Goal: Task Accomplishment & Management: Complete application form

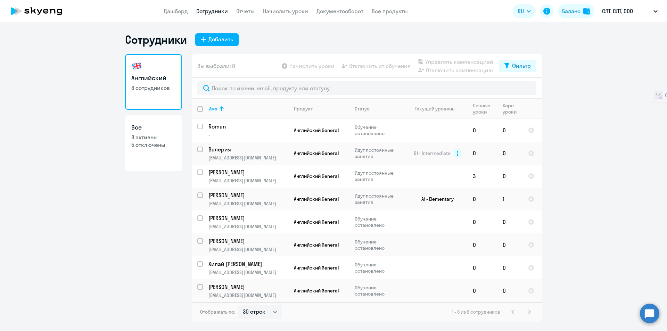
select select "30"
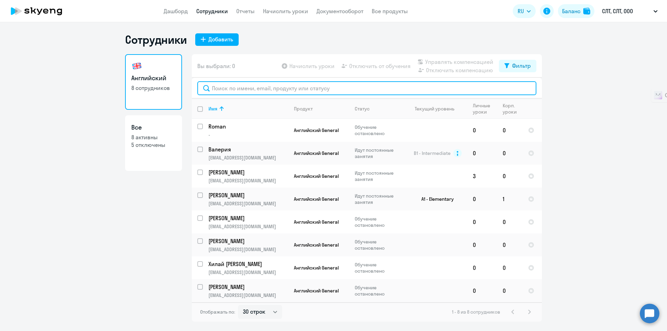
click at [266, 87] on input "text" at bounding box center [366, 88] width 339 height 14
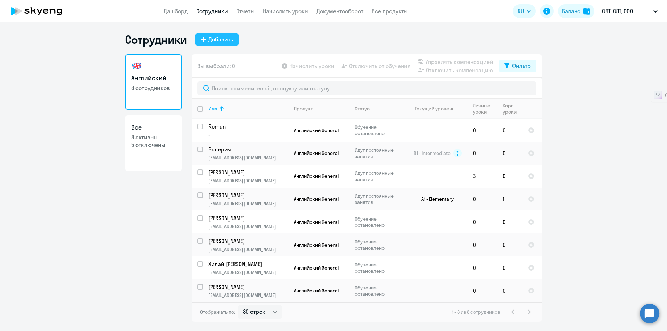
click at [225, 39] on div "Добавить" at bounding box center [220, 39] width 25 height 8
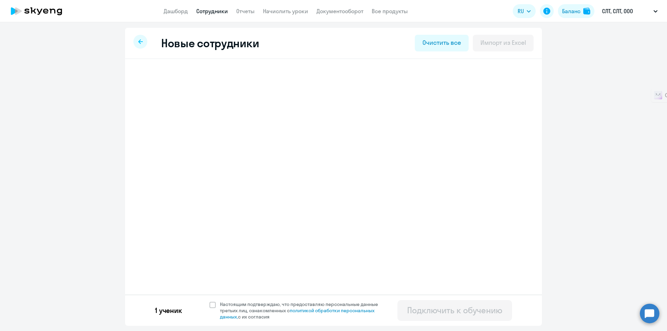
select select "english_adult_not_native_speaker"
select select "3"
click at [207, 108] on span "Добавить ученика" at bounding box center [192, 108] width 48 height 8
select select "english_adult_not_native_speaker"
select select "3"
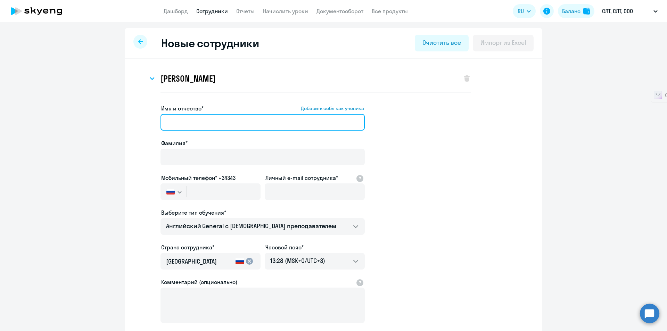
click at [254, 120] on input "Имя и отчество* Добавить себя как ученика" at bounding box center [262, 122] width 204 height 17
click at [261, 120] on input "Имя и отчество* Добавить себя как ученика" at bounding box center [262, 122] width 204 height 17
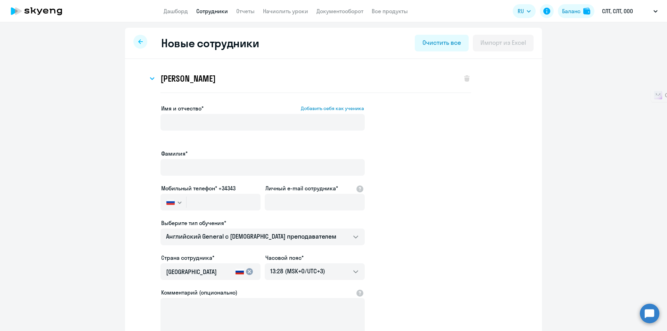
click at [482, 161] on app-new-student-form "Имя и отчество* Добавить себя как ученика Фамилия* Мобильный телефон* +34343 Ро…" at bounding box center [333, 233] width 395 height 258
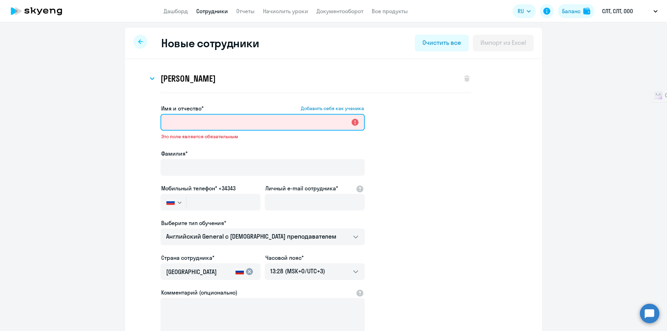
click at [234, 123] on input "Имя и отчество* Добавить себя как ученика" at bounding box center [262, 122] width 204 height 17
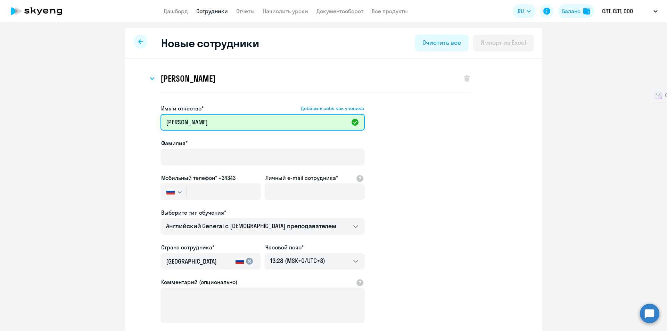
type input "Владислав"
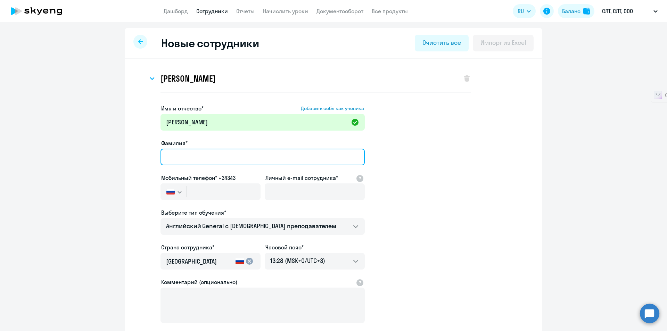
click at [212, 155] on input "Фамилия*" at bounding box center [262, 157] width 204 height 17
paste input "Бондарь"
type input "Бондарь"
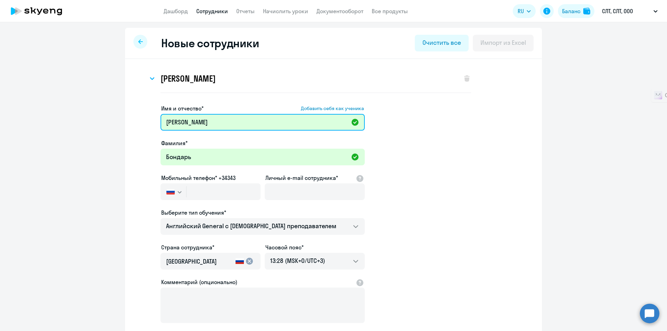
click at [229, 122] on input "Владислав" at bounding box center [262, 122] width 204 height 17
paste input "Алексеевич"
type input "Владислав Алексеевич"
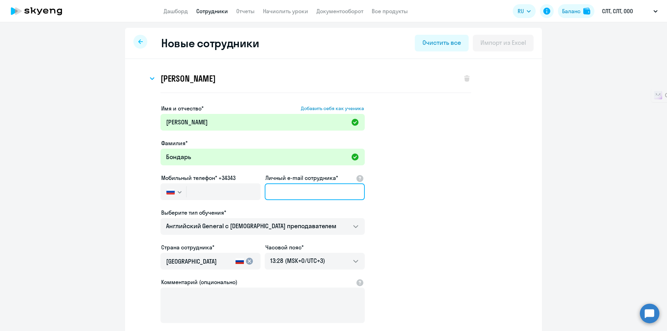
click at [342, 191] on input "Личный e-mail сотрудника*" at bounding box center [315, 191] width 100 height 17
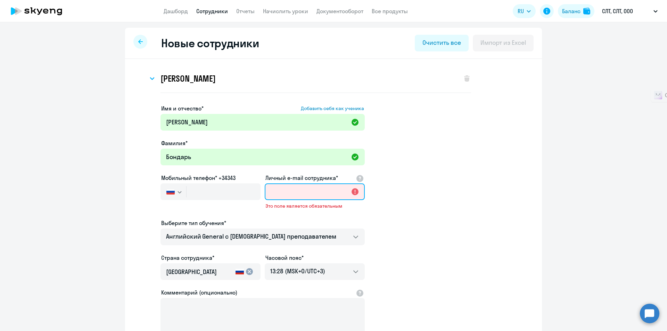
paste input "[EMAIL_ADDRESS][DOMAIN_NAME]"
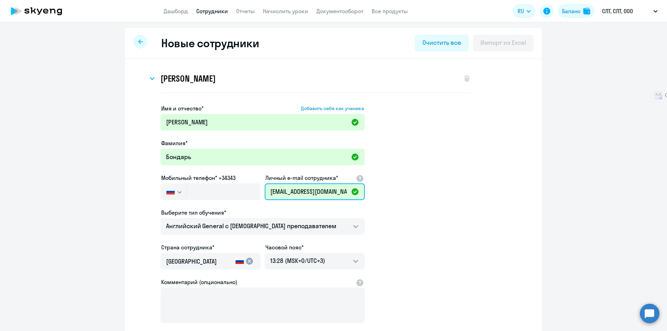
type input "[EMAIL_ADDRESS][DOMAIN_NAME]"
click at [436, 204] on app-new-student-form "Имя и отчество* Добавить себя как ученика Владислав Алексеевич Фамилия* Бондарь…" at bounding box center [333, 228] width 395 height 248
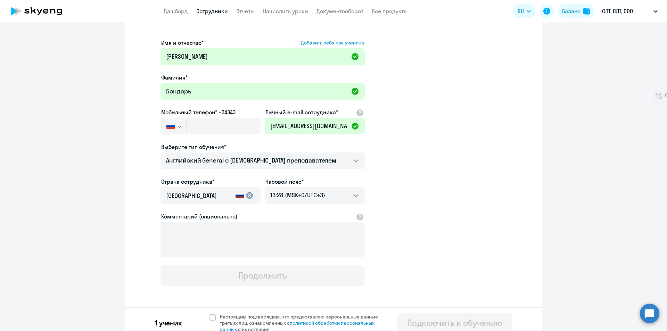
scroll to position [73, 0]
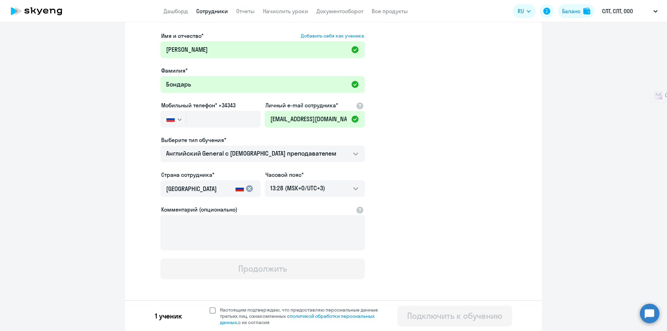
click at [210, 313] on span at bounding box center [212, 310] width 6 height 6
click at [209, 307] on input "Настоящим подтверждаю, что предоставляю персональные данные третьих лиц, ознако…" at bounding box center [209, 306] width 0 height 0
checkbox input "true"
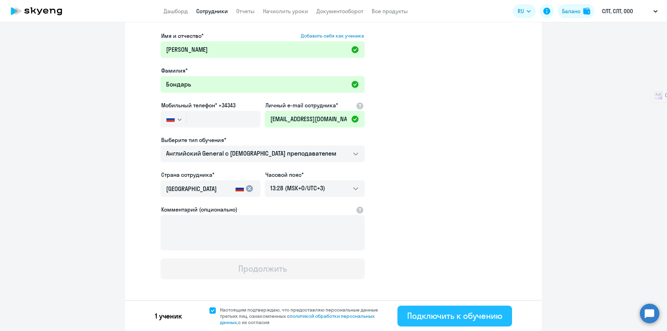
click at [453, 315] on div "Подключить к обучению" at bounding box center [454, 315] width 95 height 11
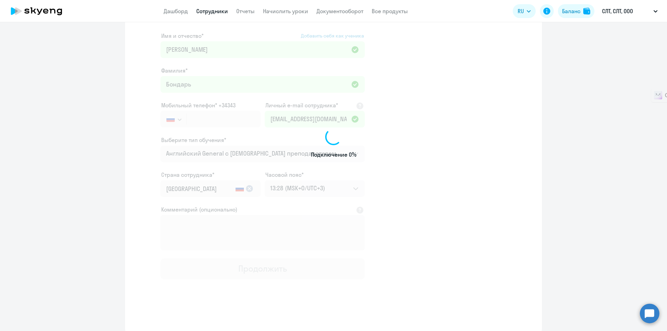
scroll to position [33, 0]
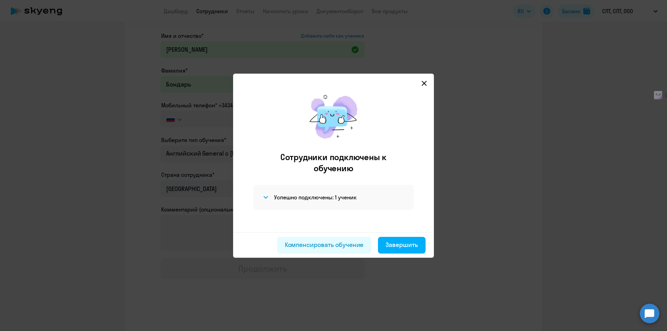
click at [421, 80] on svg-icon at bounding box center [424, 83] width 8 height 8
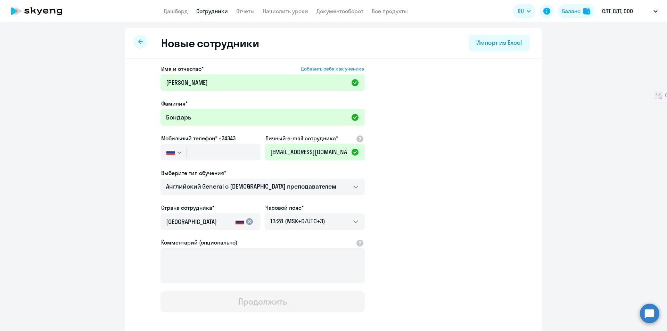
select select "30"
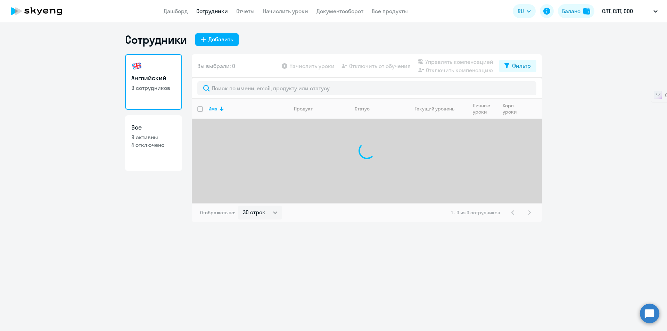
select select "30"
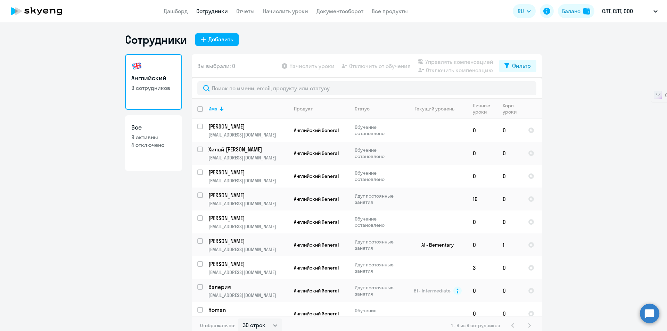
click at [601, 181] on ng-component "Сотрудники Добавить Английский 9 сотрудников Все 9 активны 4 отключено Вы выбра…" at bounding box center [333, 184] width 667 height 303
click at [152, 147] on p "4 отключено" at bounding box center [153, 145] width 44 height 8
select select "30"
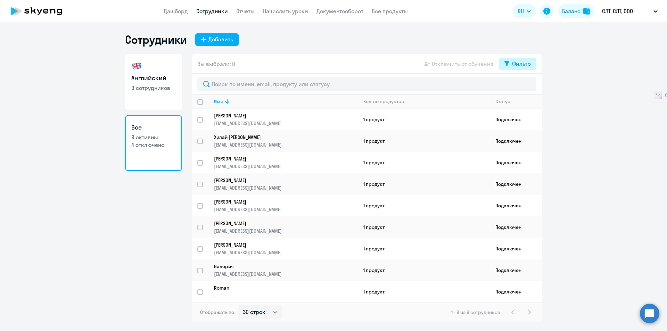
click at [524, 66] on div "Фильтр" at bounding box center [521, 63] width 19 height 8
click at [524, 86] on span at bounding box center [525, 86] width 12 height 7
click at [519, 86] on input "checkbox" at bounding box center [519, 86] width 0 height 0
checkbox input "true"
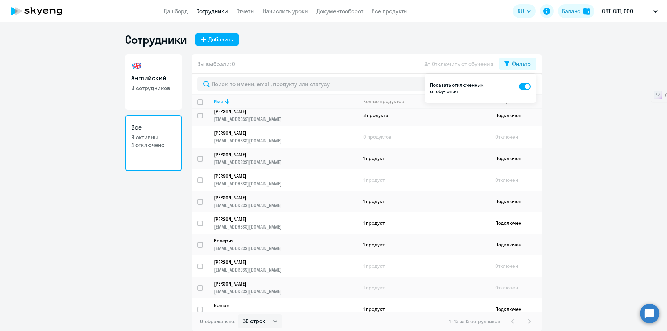
scroll to position [77, 0]
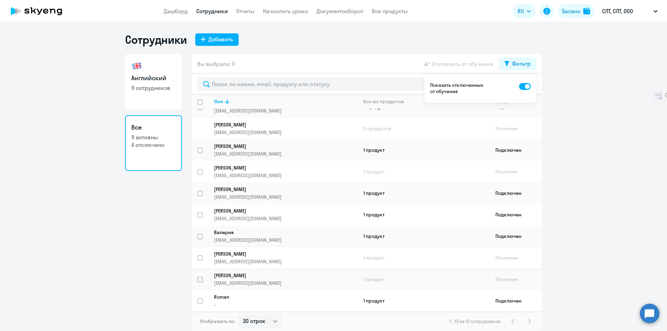
click at [234, 258] on p "[EMAIL_ADDRESS][DOMAIN_NAME]" at bounding box center [285, 261] width 143 height 6
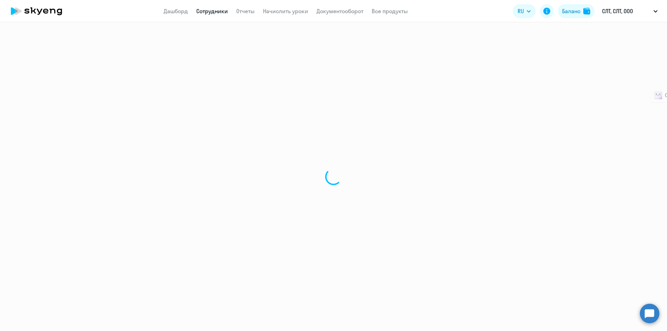
select select "english"
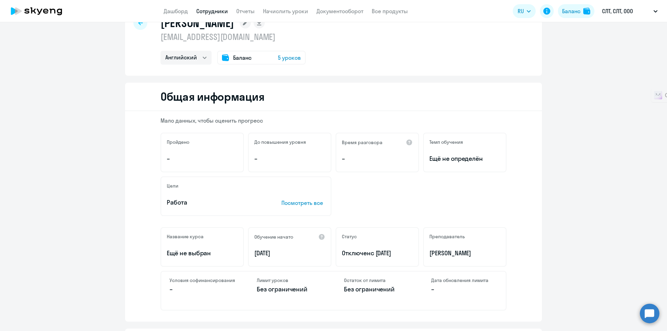
scroll to position [9, 0]
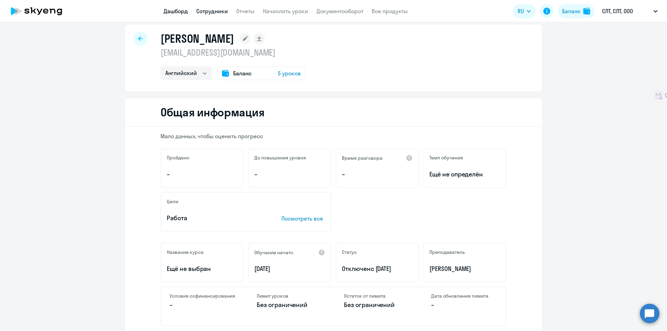
click at [183, 10] on link "Дашборд" at bounding box center [176, 11] width 24 height 7
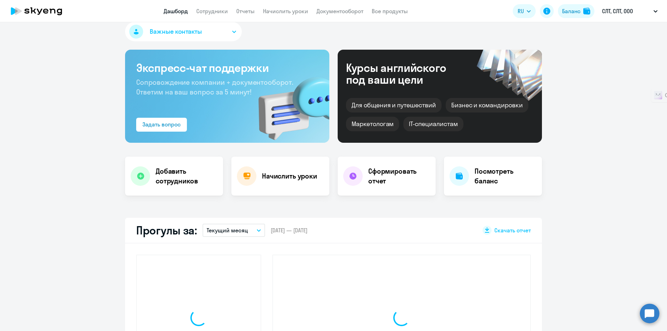
select select "30"
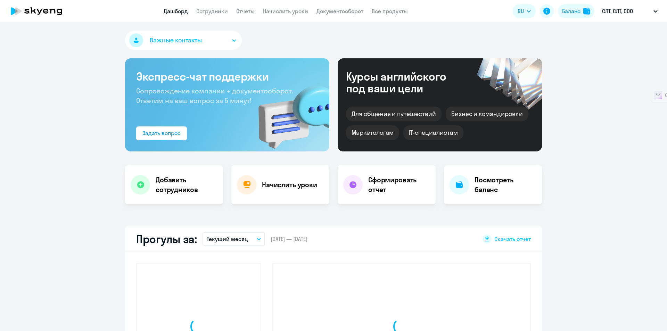
select select "30"
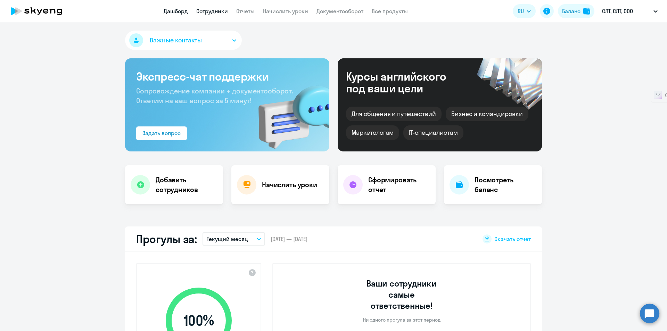
click at [215, 10] on link "Сотрудники" at bounding box center [212, 11] width 32 height 7
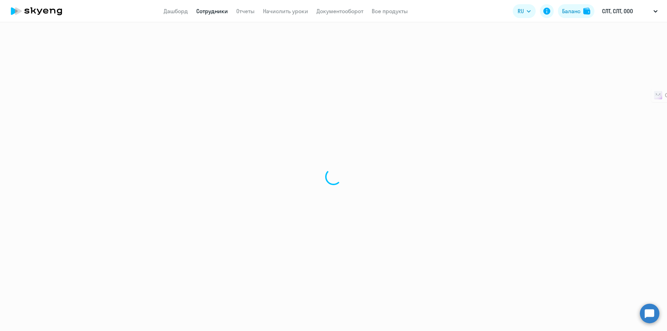
select select "30"
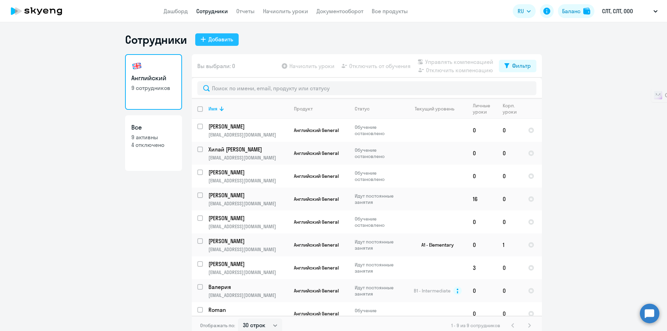
click at [221, 40] on div "Добавить" at bounding box center [220, 39] width 25 height 8
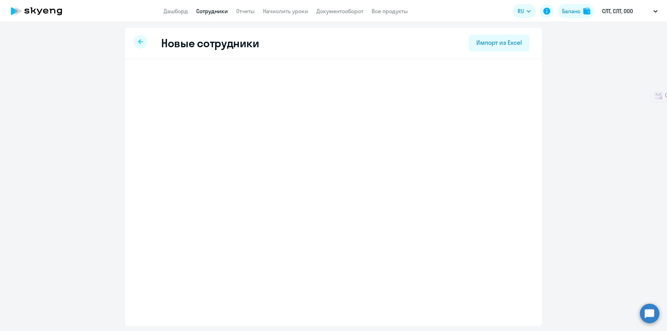
select select "english_adult_not_native_speaker"
select select "3"
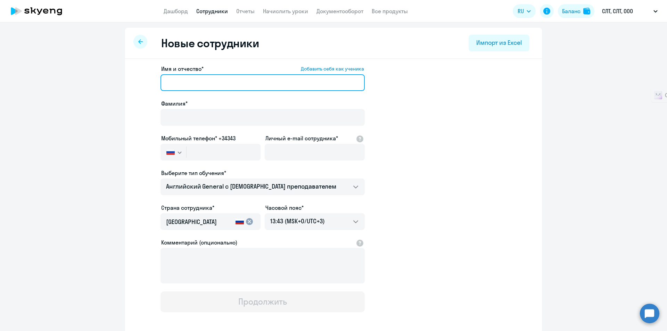
click at [222, 83] on input "Имя и отчество* Добавить себя как ученика" at bounding box center [262, 82] width 204 height 17
type input "Владислав Алексеевич"
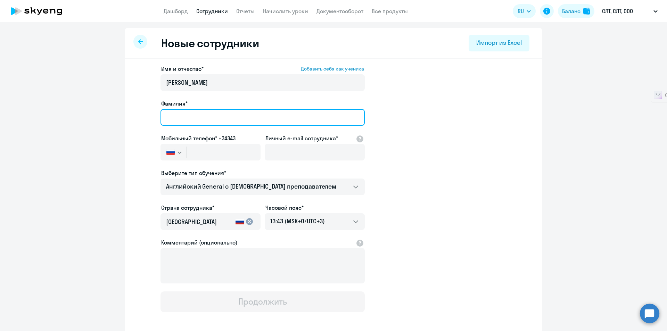
click at [219, 122] on input "Фамилия*" at bounding box center [262, 117] width 204 height 17
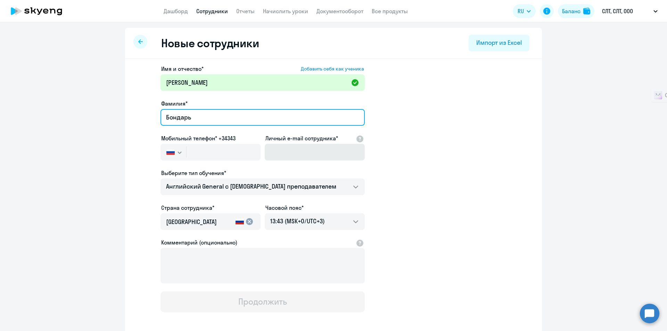
type input "Бондарь"
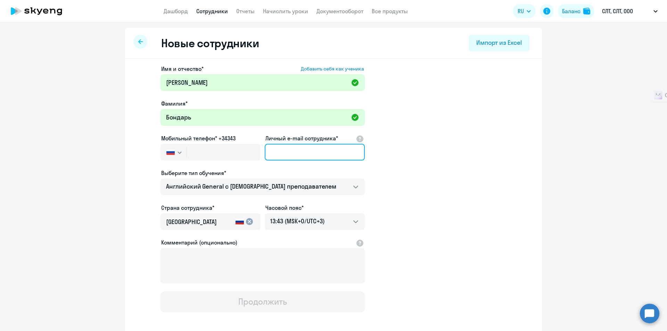
click at [317, 149] on input "Личный e-mail сотрудника*" at bounding box center [315, 152] width 100 height 17
paste input "vbondar1008@gmail.com"
type input "vbondar1008@gmail.com"
click at [416, 161] on app-new-student-form "Имя и отчество* Добавить себя как ученика Владислав Алексеевич Фамилия* Бондарь…" at bounding box center [333, 189] width 395 height 248
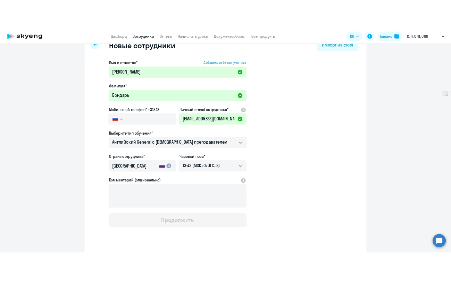
scroll to position [33, 0]
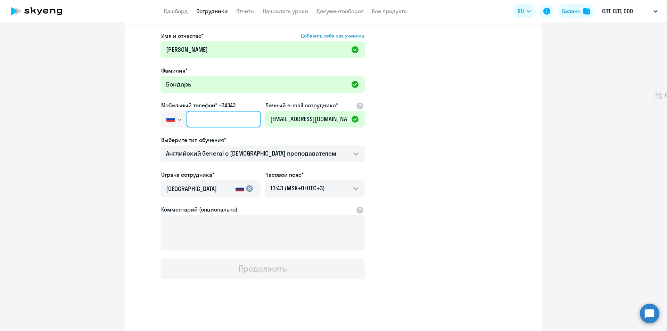
click at [231, 121] on input "text" at bounding box center [224, 119] width 74 height 17
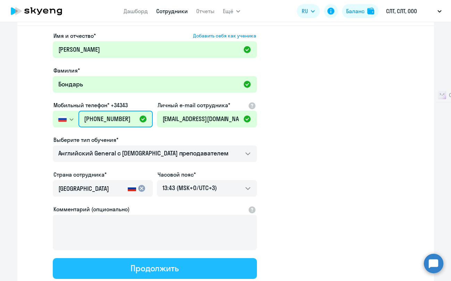
type input "+7 926 286-70-87"
click at [130, 276] on button "Продолжить" at bounding box center [155, 268] width 204 height 21
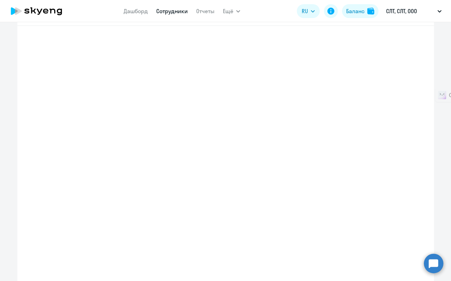
select select "english_adult_not_native_speaker"
select select "3"
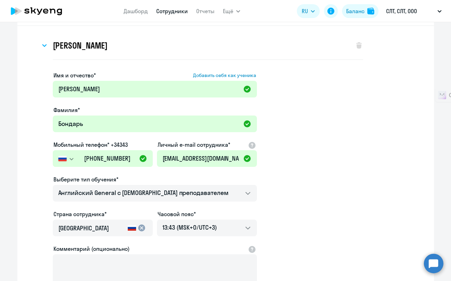
scroll to position [0, 0]
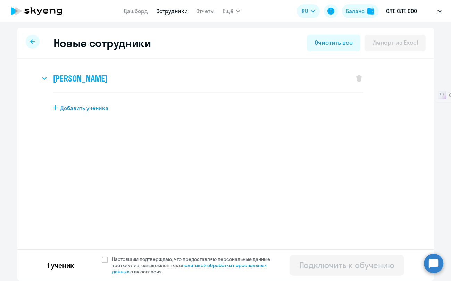
click at [108, 81] on h3 "Владислав Алексеевич Бондарь" at bounding box center [80, 78] width 55 height 11
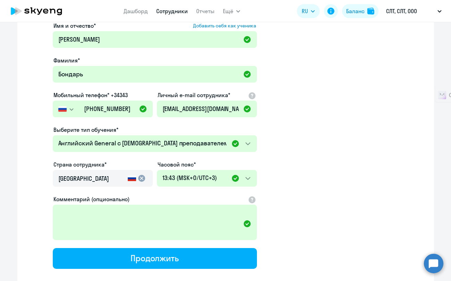
scroll to position [136, 0]
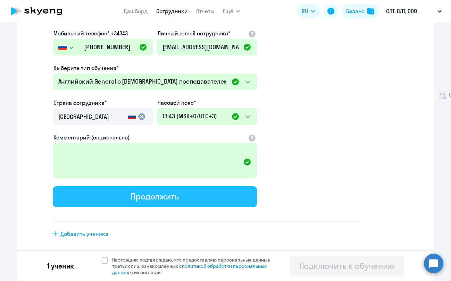
click at [157, 197] on div "Продолжить" at bounding box center [155, 196] width 48 height 11
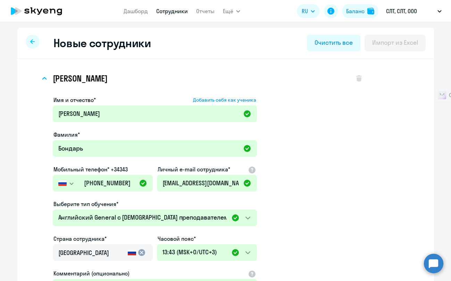
select select "english_adult_not_native_speaker"
select select "3"
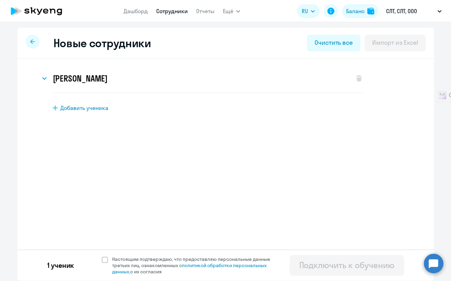
click at [176, 10] on link "Сотрудники" at bounding box center [172, 11] width 32 height 7
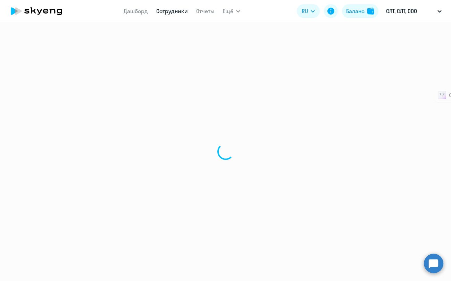
select select "30"
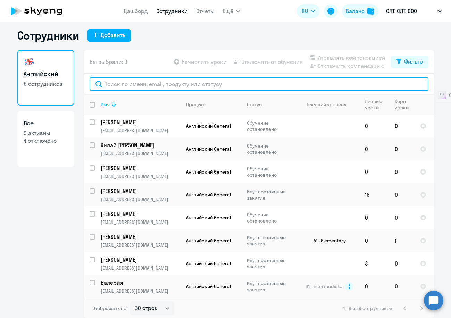
click at [218, 87] on input "text" at bounding box center [259, 84] width 339 height 14
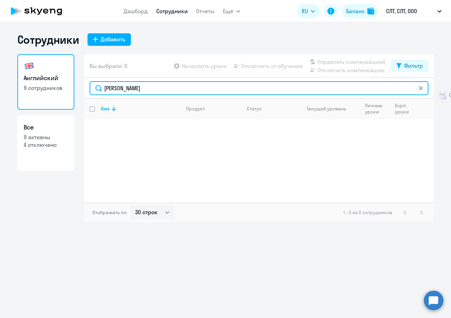
type input "влад"
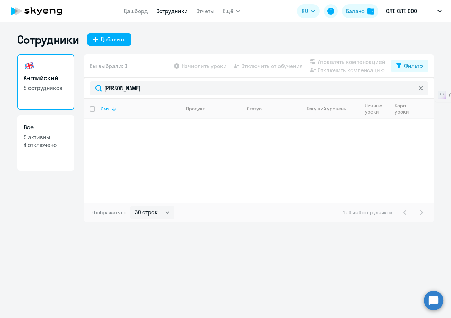
click at [421, 86] on icon at bounding box center [421, 88] width 4 height 4
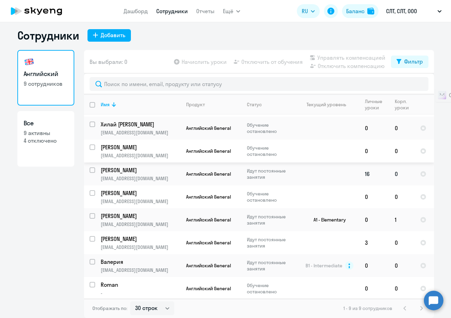
scroll to position [22, 0]
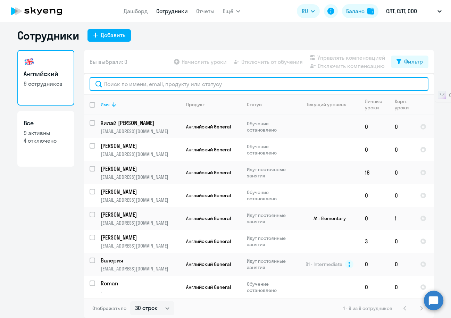
click at [285, 88] on input "text" at bounding box center [259, 84] width 339 height 14
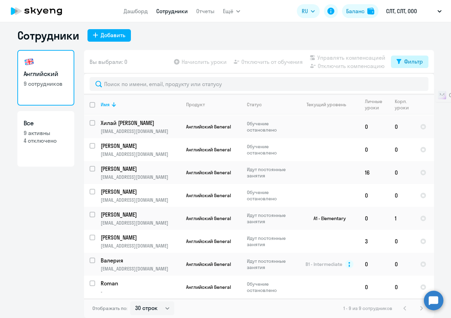
click at [417, 61] on div "Фильтр" at bounding box center [413, 61] width 19 height 8
click at [413, 86] on span at bounding box center [414, 84] width 12 height 7
click at [408, 84] on input "checkbox" at bounding box center [408, 84] width 0 height 0
checkbox input "true"
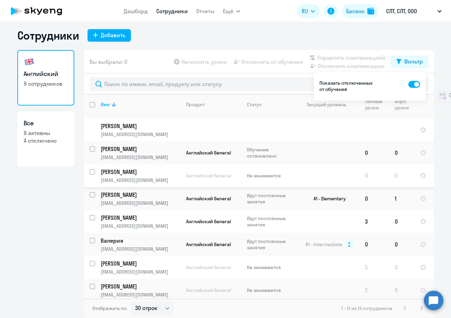
scroll to position [114, 0]
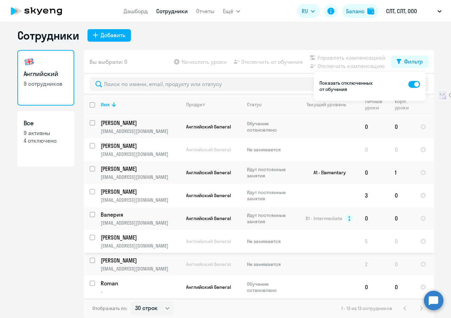
click at [128, 242] on td "Бондарь Владислав v.bondar@sltgroup.ru" at bounding box center [137, 241] width 85 height 23
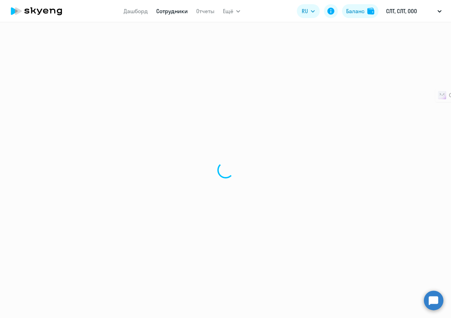
select select "english"
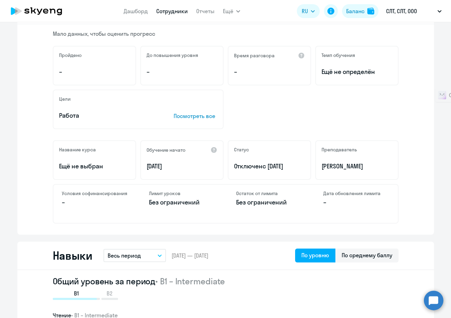
scroll to position [174, 0]
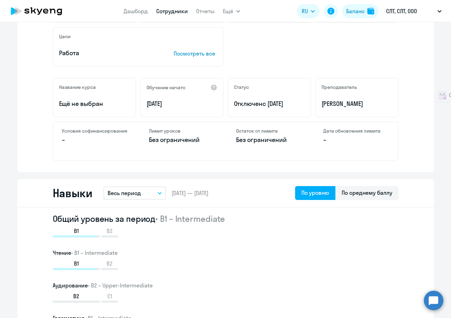
click at [252, 103] on p "Отключен с 22.08.2025" at bounding box center [269, 103] width 71 height 9
click at [210, 89] on div at bounding box center [213, 87] width 7 height 7
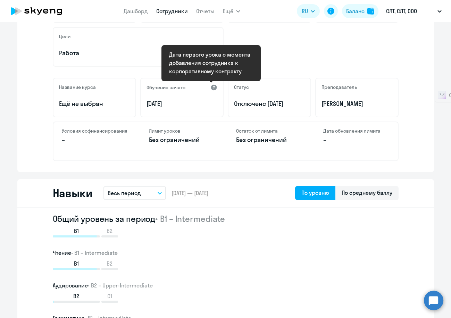
click at [210, 89] on div at bounding box center [213, 87] width 7 height 7
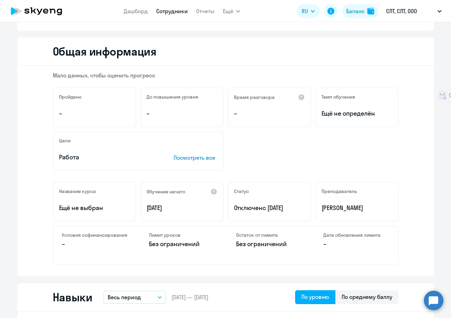
scroll to position [0, 0]
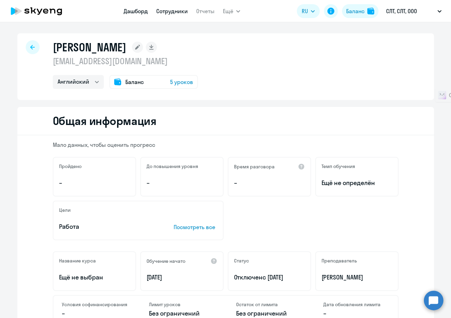
click at [140, 11] on link "Дашборд" at bounding box center [136, 11] width 24 height 7
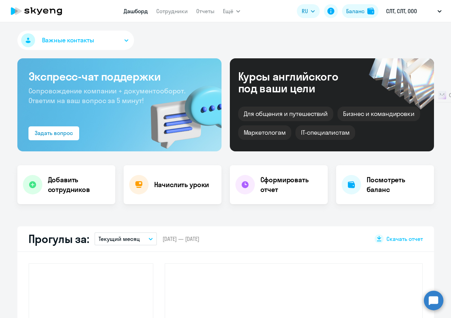
select select "30"
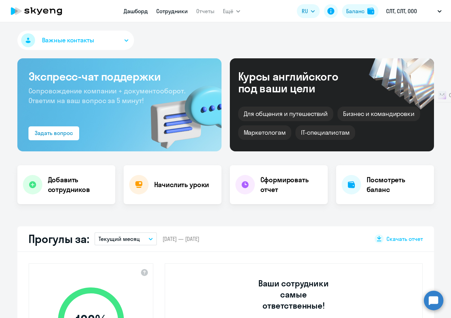
click at [176, 14] on link "Сотрудники" at bounding box center [172, 11] width 32 height 7
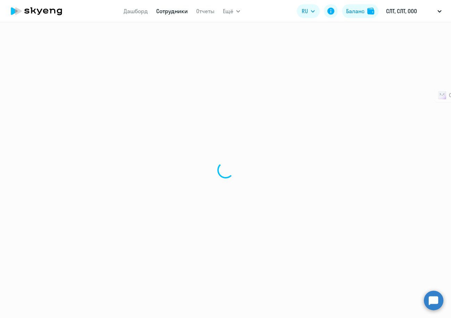
select select "30"
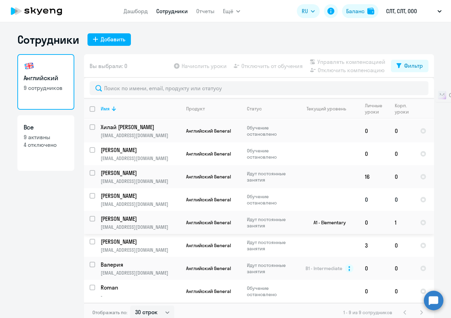
scroll to position [4, 0]
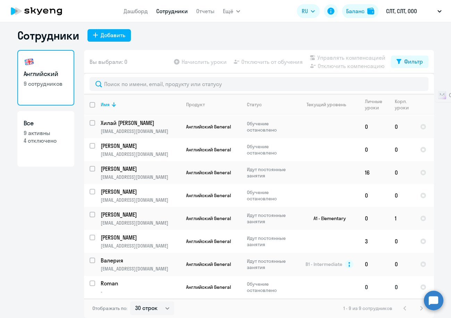
click at [105, 287] on p "Roman" at bounding box center [140, 284] width 78 height 8
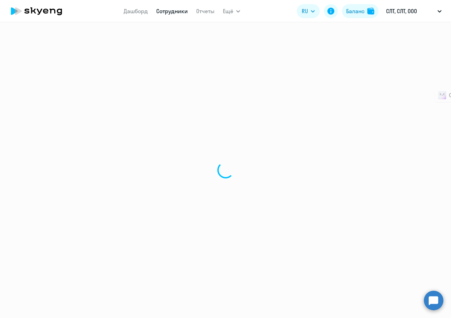
select select "english"
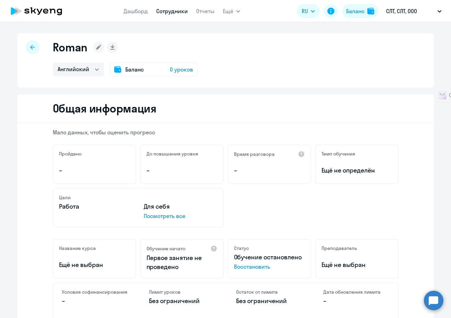
click at [26, 50] on div at bounding box center [33, 47] width 14 height 14
select select "30"
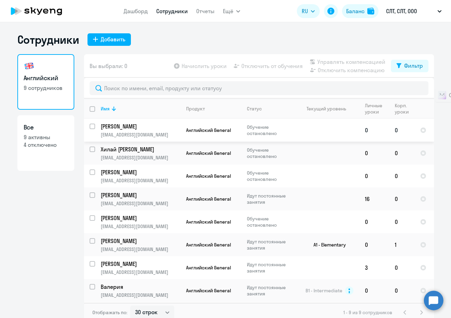
click at [90, 126] on input "select row 41359431" at bounding box center [97, 131] width 14 height 14
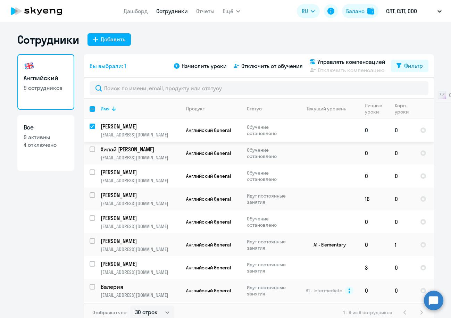
click at [90, 126] on input "deselect row 41359431" at bounding box center [97, 131] width 14 height 14
checkbox input "false"
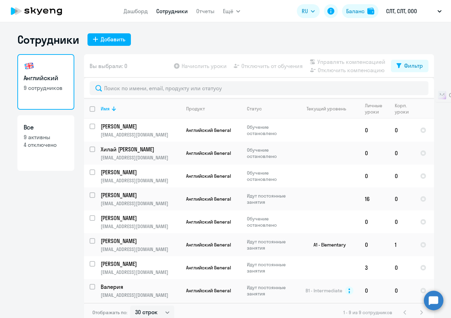
click at [41, 144] on p "4 отключено" at bounding box center [46, 145] width 44 height 8
select select "30"
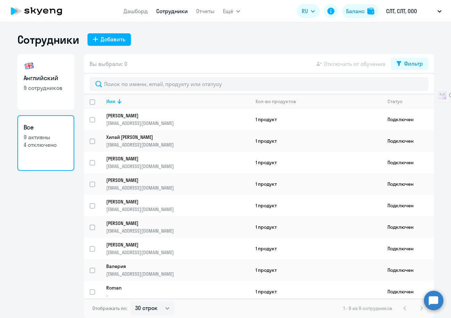
click at [363, 64] on app-table-action-button "Отключить от обучения" at bounding box center [350, 64] width 71 height 8
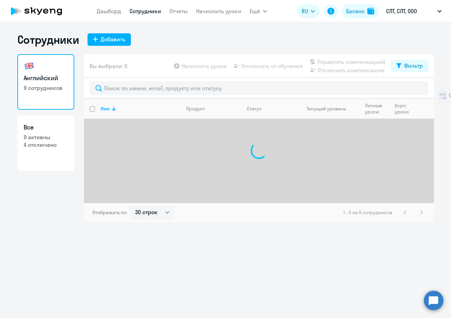
select select "30"
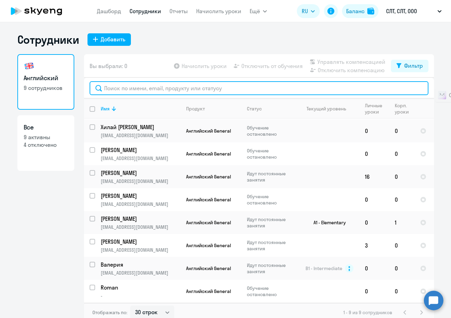
click at [286, 86] on input "text" at bounding box center [259, 88] width 339 height 14
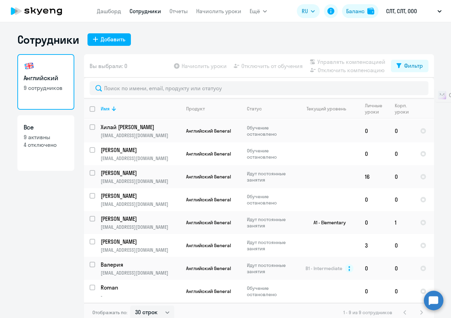
click at [35, 143] on p "4 отключено" at bounding box center [46, 145] width 44 height 8
select select "30"
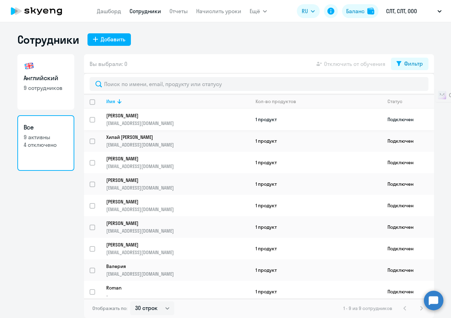
scroll to position [4, 0]
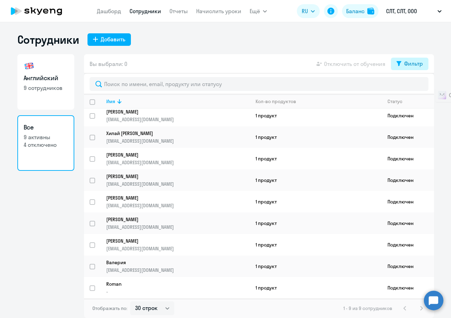
click at [409, 64] on div "Фильтр" at bounding box center [413, 63] width 19 height 8
click at [416, 88] on span at bounding box center [417, 86] width 12 height 7
click at [411, 86] on input "checkbox" at bounding box center [411, 86] width 0 height 0
checkbox input "true"
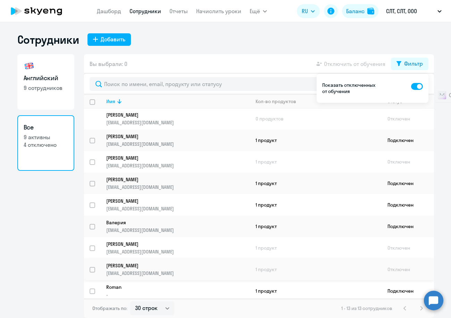
scroll to position [90, 0]
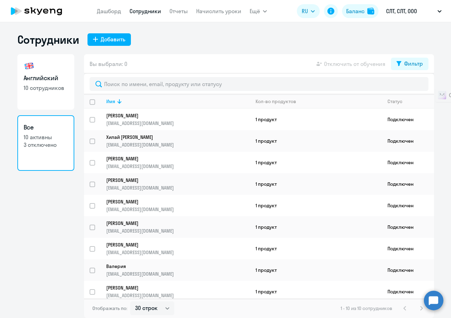
select select "30"
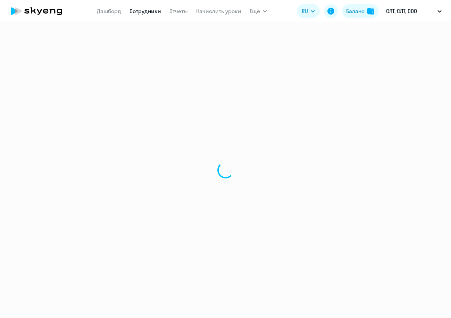
select select "30"
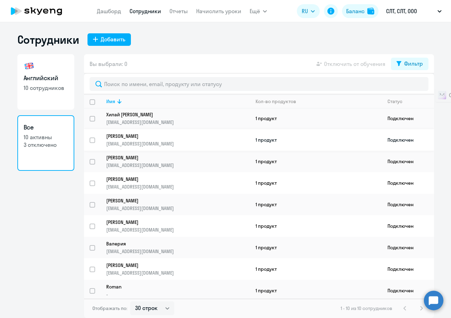
scroll to position [25, 0]
